Goal: Check status: Check status

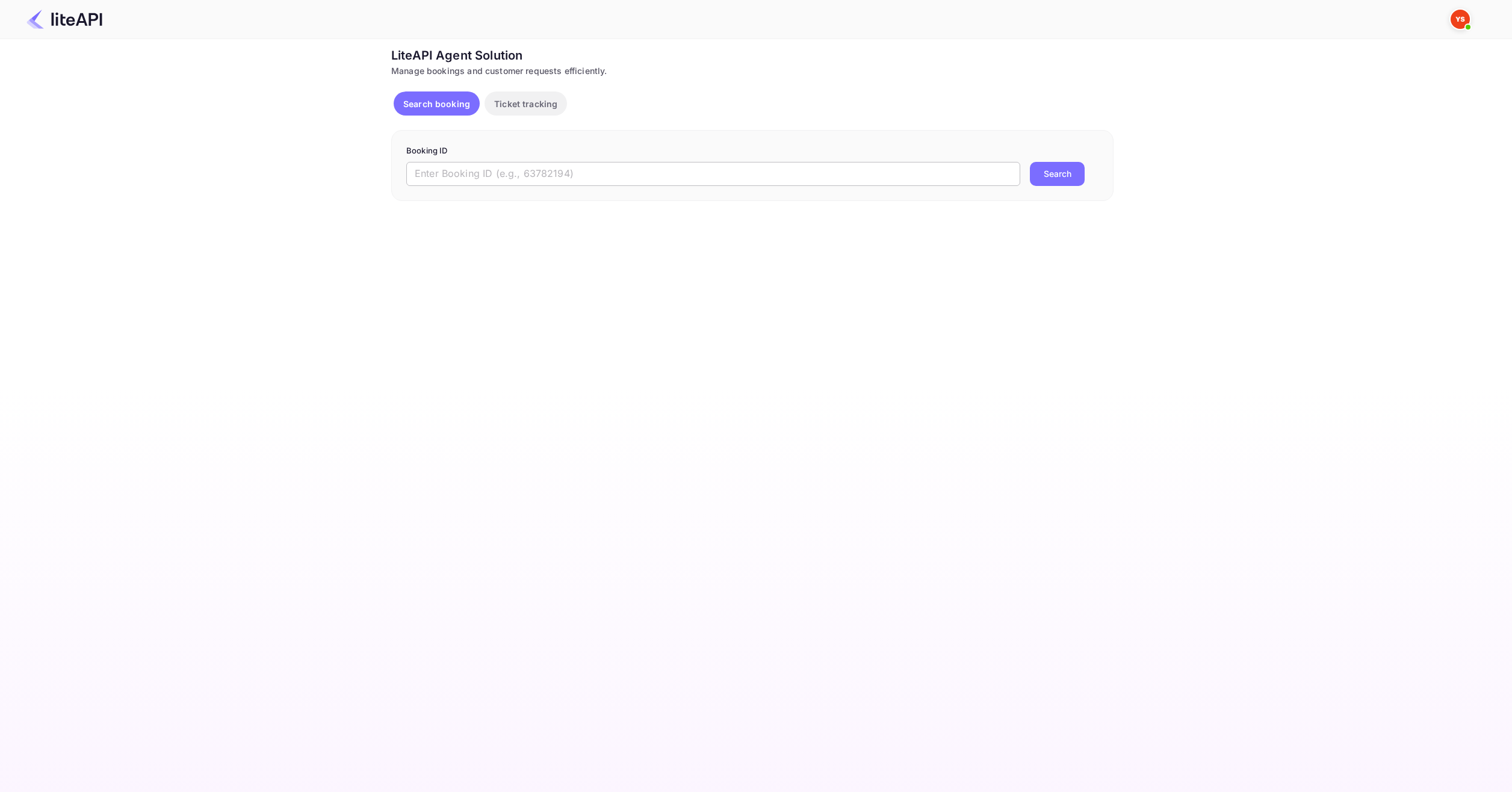
click at [603, 173] on input "text" at bounding box center [713, 173] width 614 height 24
paste input "8958837"
type input "8958837"
drag, startPoint x: 1102, startPoint y: 191, endPoint x: 1075, endPoint y: 183, distance: 28.2
click at [1102, 191] on div "Booking ID 8958837 ​ Search" at bounding box center [752, 166] width 722 height 71
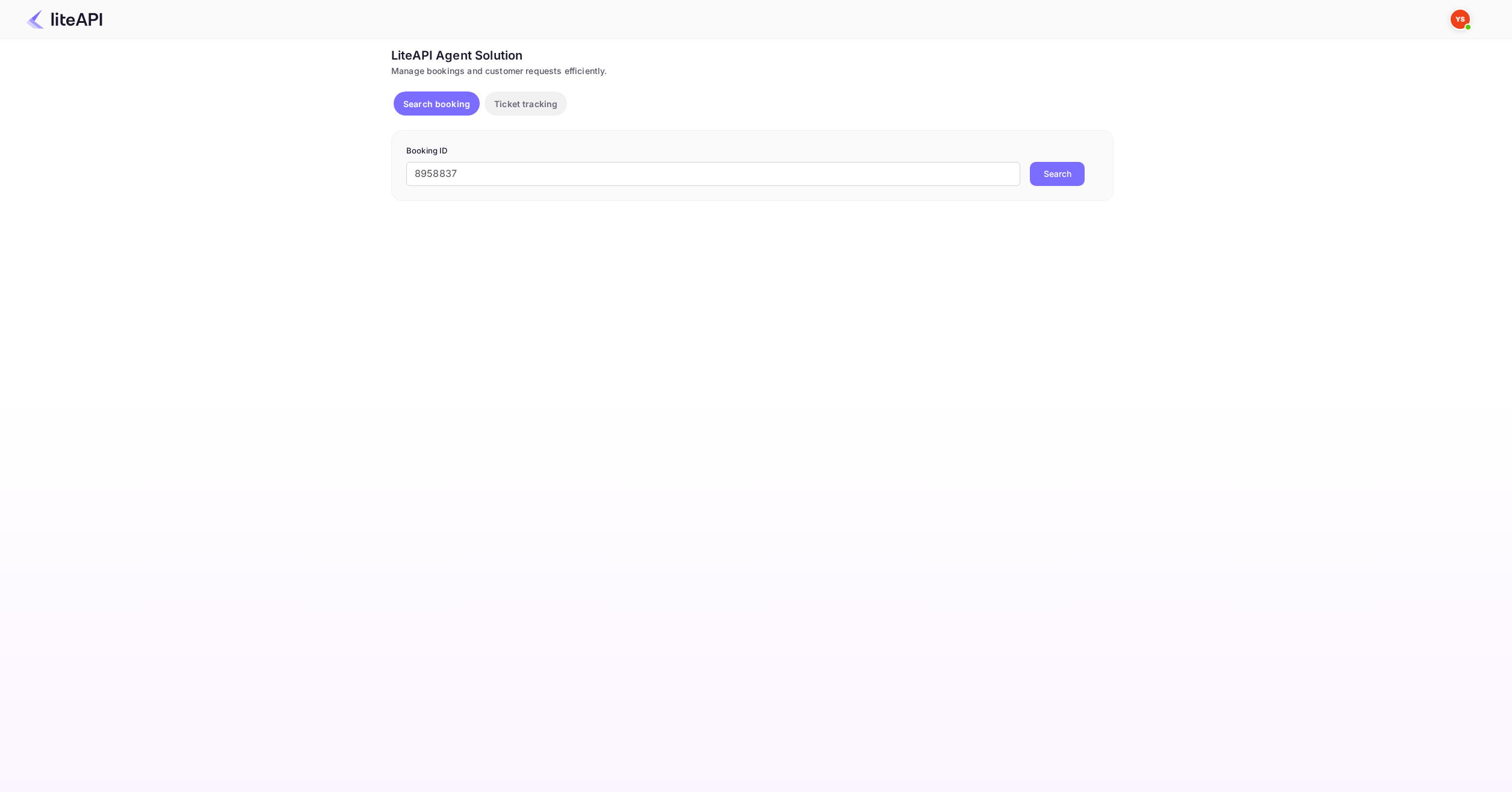
click at [1056, 177] on button "Search" at bounding box center [1057, 173] width 55 height 24
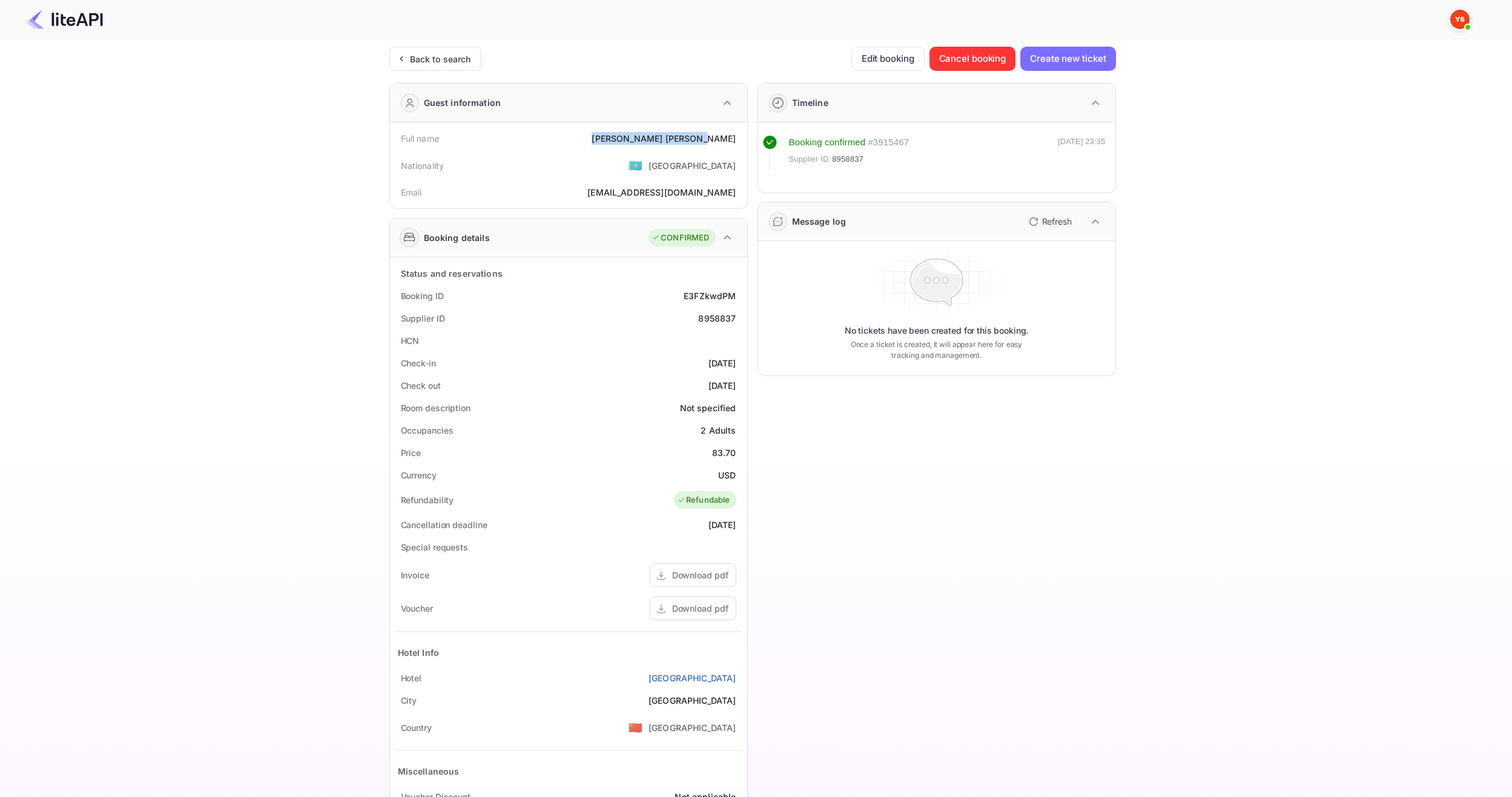
drag, startPoint x: 674, startPoint y: 141, endPoint x: 745, endPoint y: 141, distance: 71.0
click at [745, 141] on div "Full name [PERSON_NAME] Nationality 🇰🇿 [DEMOGRAPHIC_DATA] Email [EMAIL_ADDRESS]…" at bounding box center [568, 165] width 358 height 86
drag, startPoint x: 724, startPoint y: 449, endPoint x: 738, endPoint y: 449, distance: 14.0
click at [738, 449] on div "Price 83.70" at bounding box center [568, 453] width 347 height 22
copy div "83.70"
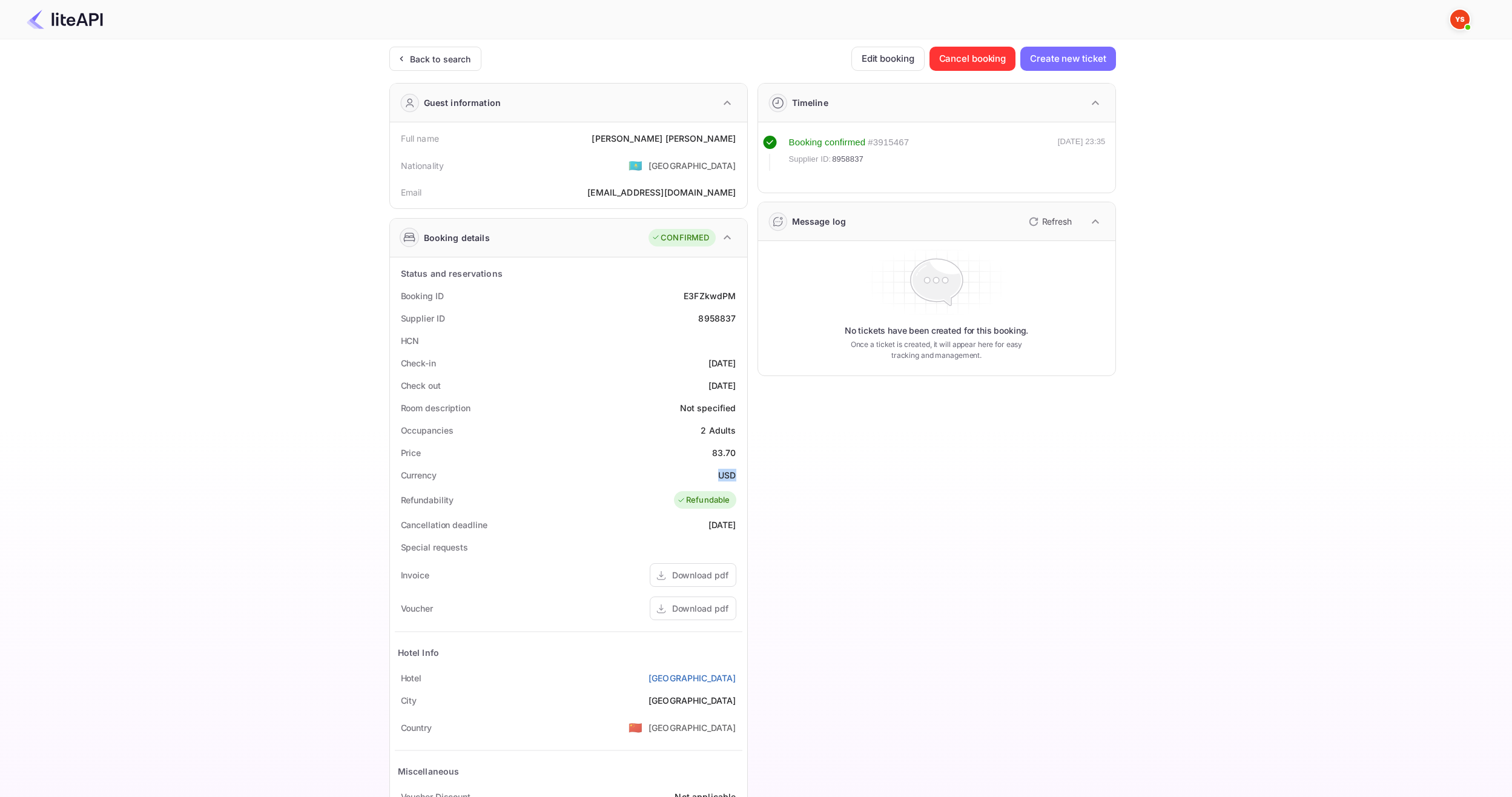
drag, startPoint x: 714, startPoint y: 473, endPoint x: 736, endPoint y: 475, distance: 22.1
click at [736, 475] on div "Currency USD" at bounding box center [568, 476] width 347 height 22
copy div "USD"
